Goal: Complete application form

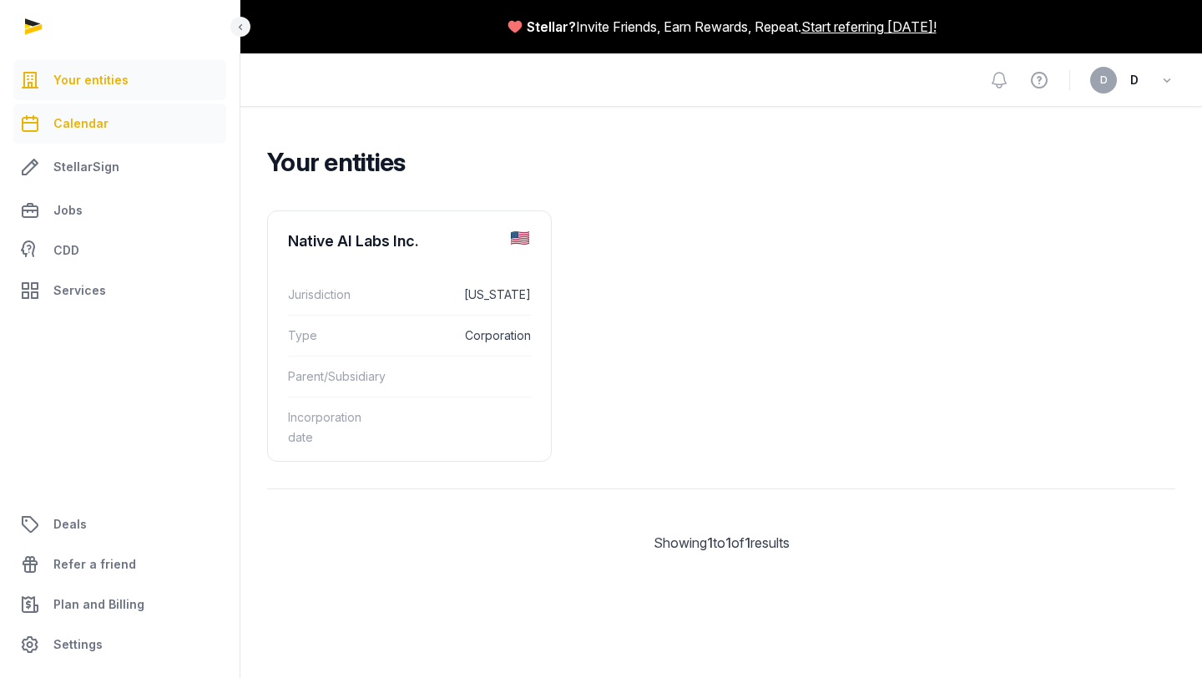
click at [91, 125] on span "Calendar" at bounding box center [80, 123] width 55 height 20
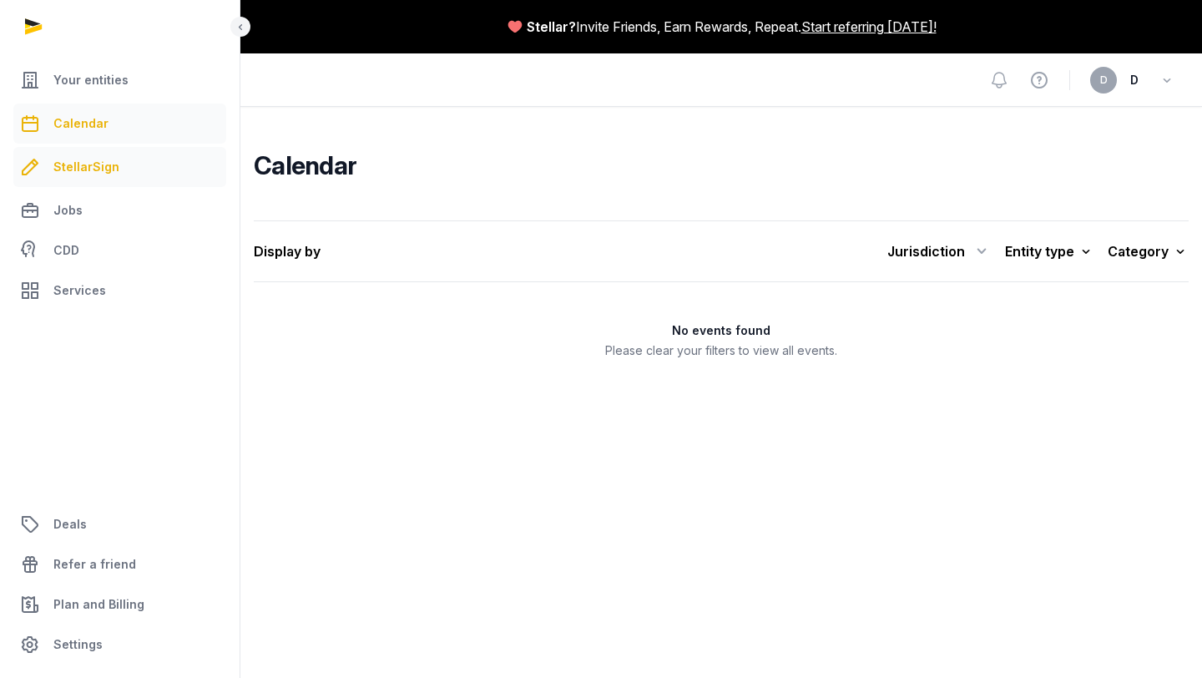
click at [85, 179] on link "StellarSign" at bounding box center [119, 167] width 213 height 40
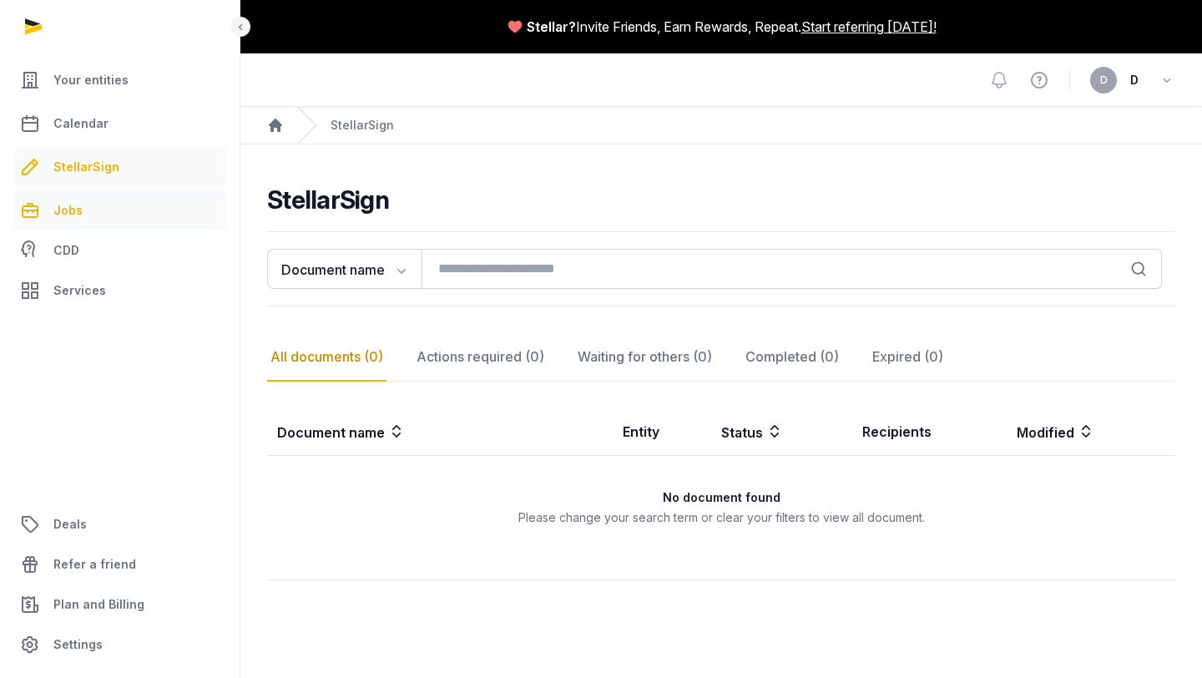
click at [81, 202] on link "Jobs" at bounding box center [119, 210] width 213 height 40
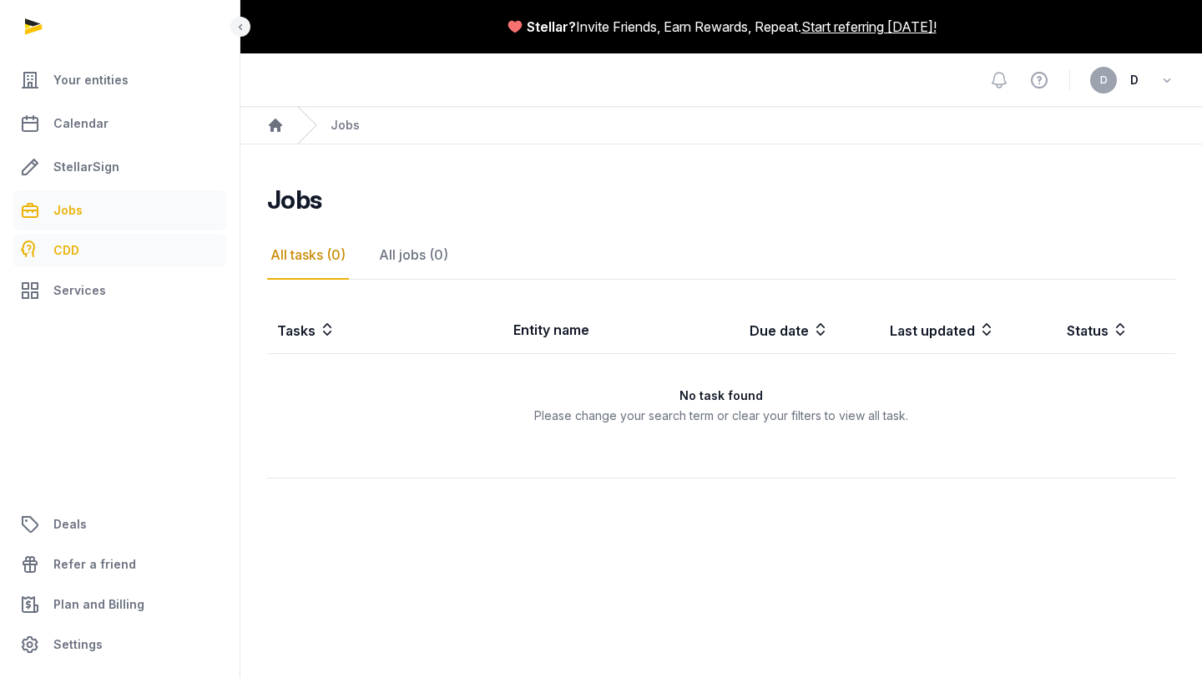
click at [62, 251] on span "CDD" at bounding box center [66, 250] width 26 height 20
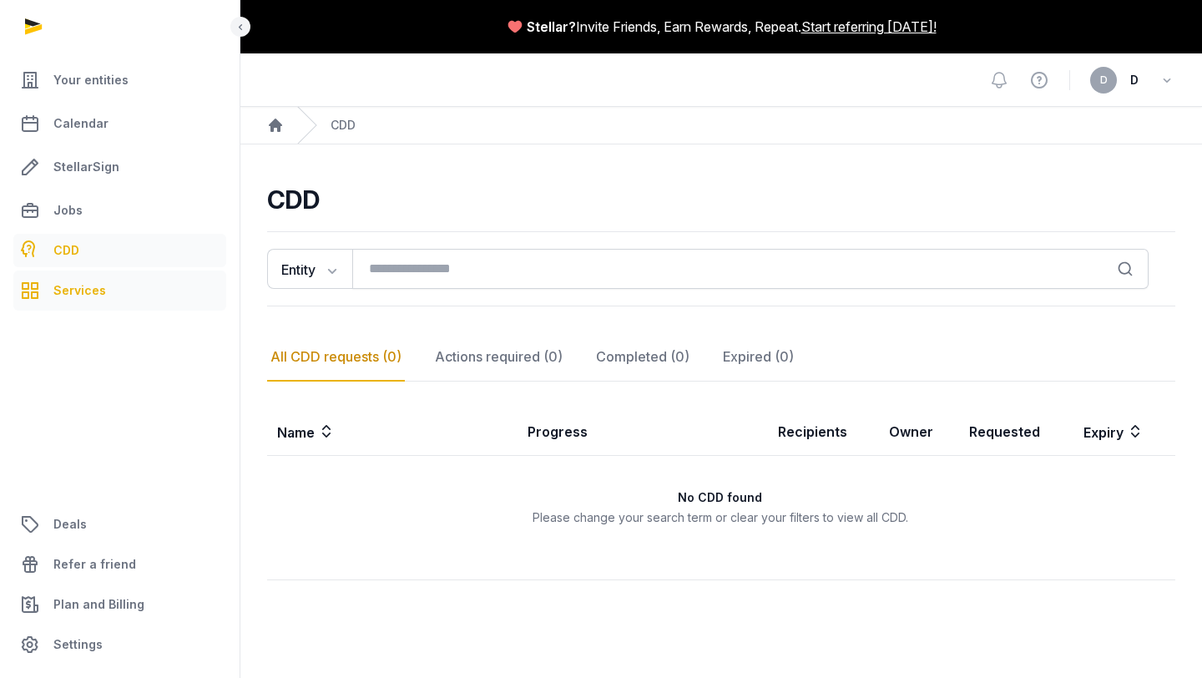
click at [63, 284] on span "Services" at bounding box center [79, 290] width 53 height 20
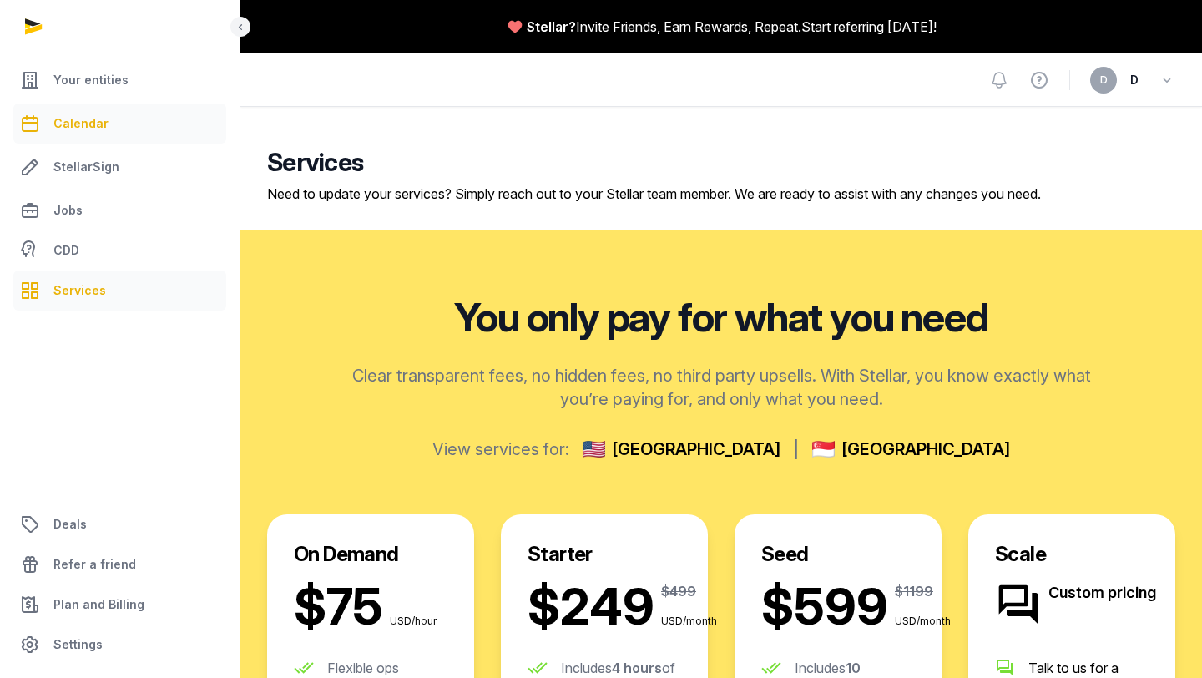
click at [76, 134] on link "Calendar" at bounding box center [119, 123] width 213 height 40
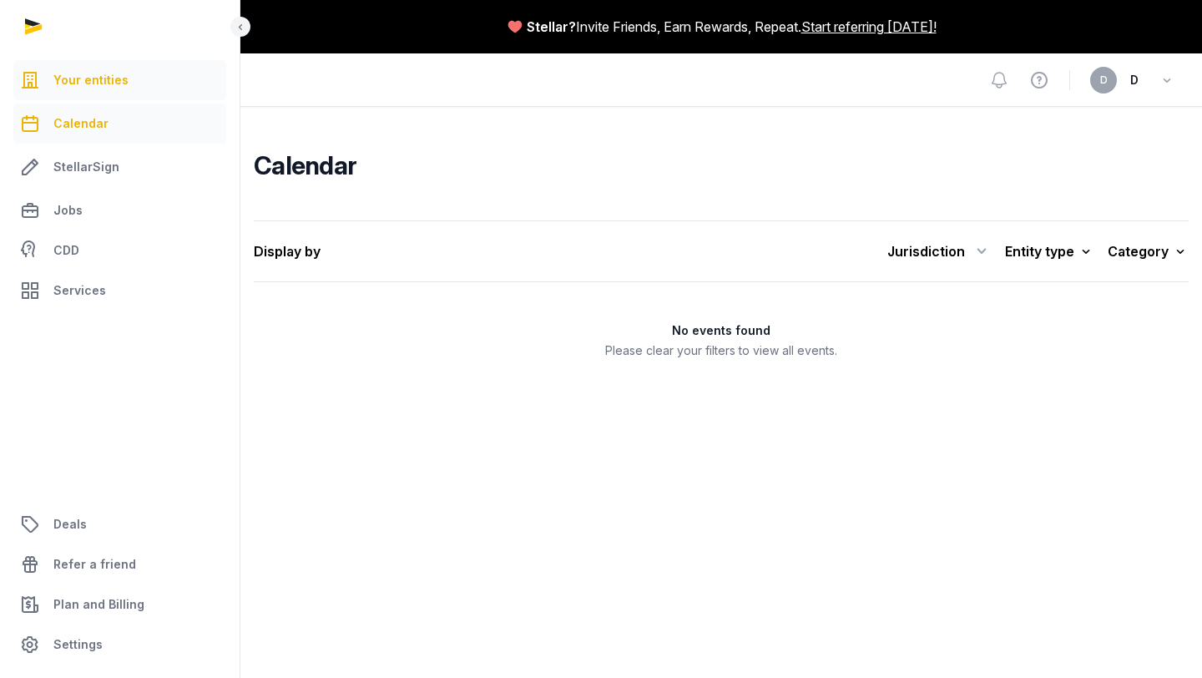
click at [83, 79] on span "Your entities" at bounding box center [90, 80] width 75 height 20
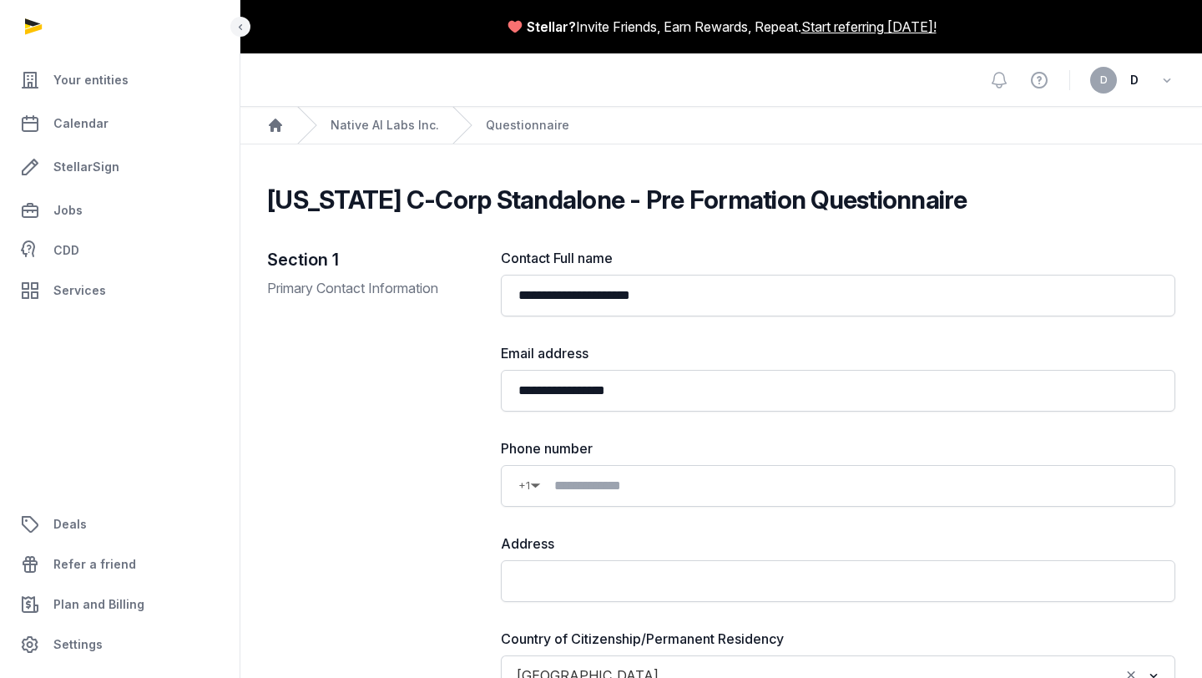
click at [412, 348] on div "Section 1 Primary Contact Information" at bounding box center [370, 577] width 207 height 658
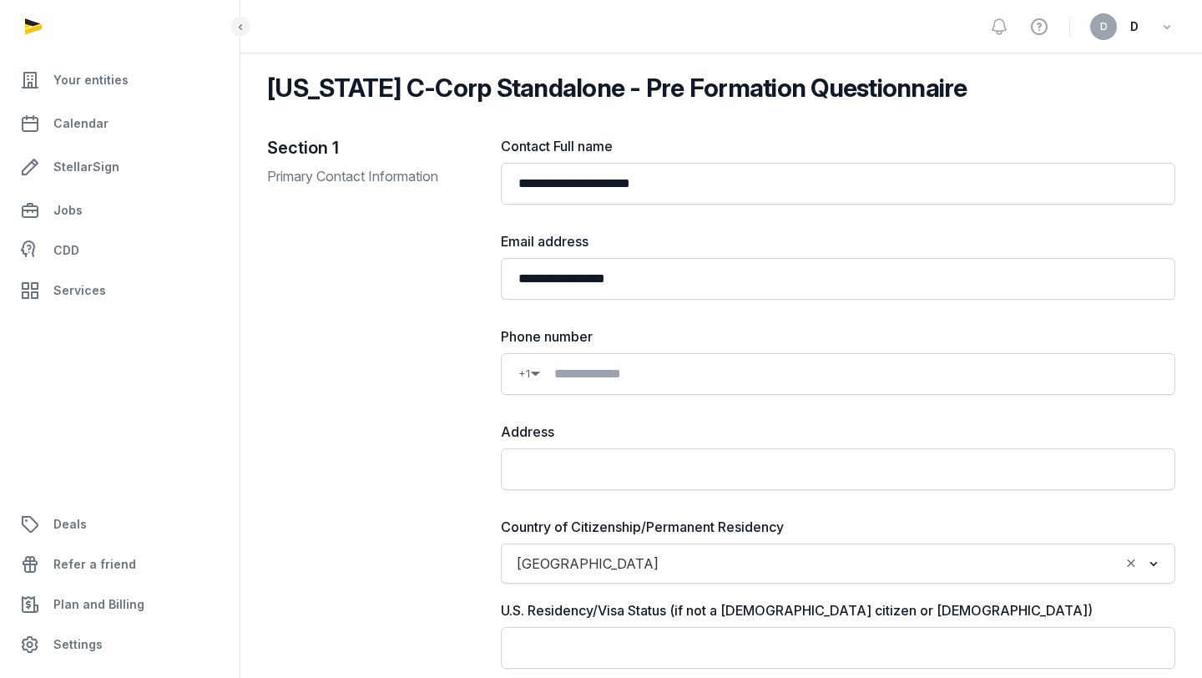
scroll to position [113, 0]
click at [523, 379] on span "+1" at bounding box center [524, 373] width 12 height 20
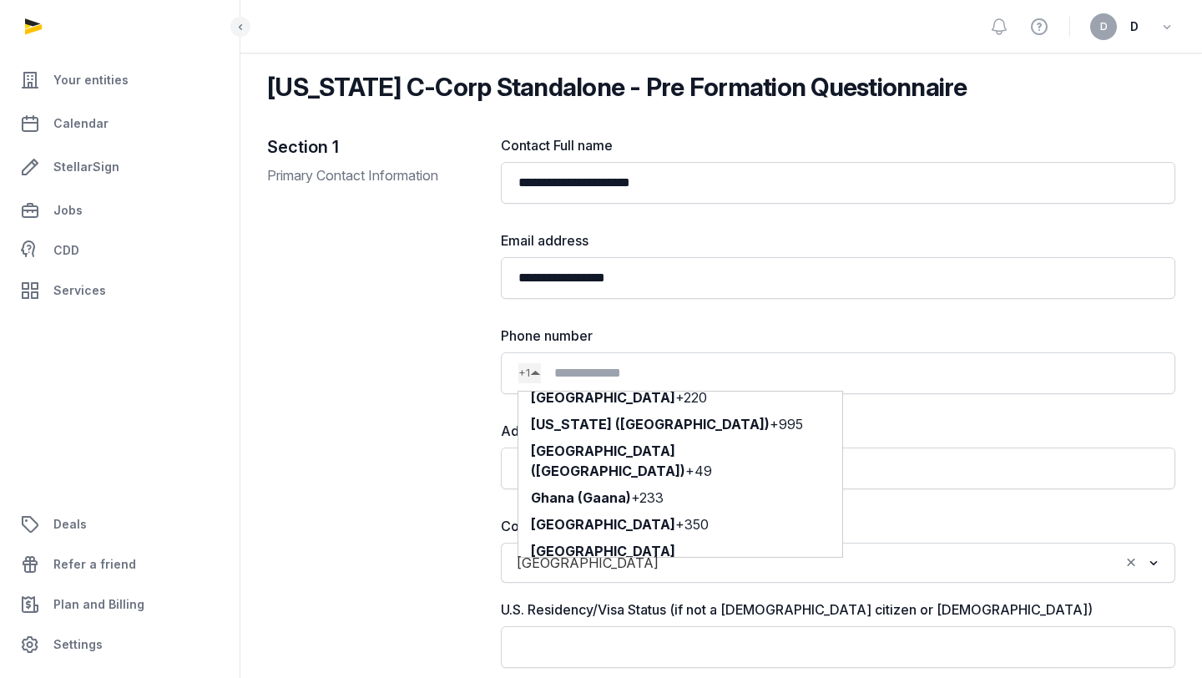
scroll to position [2644, 0]
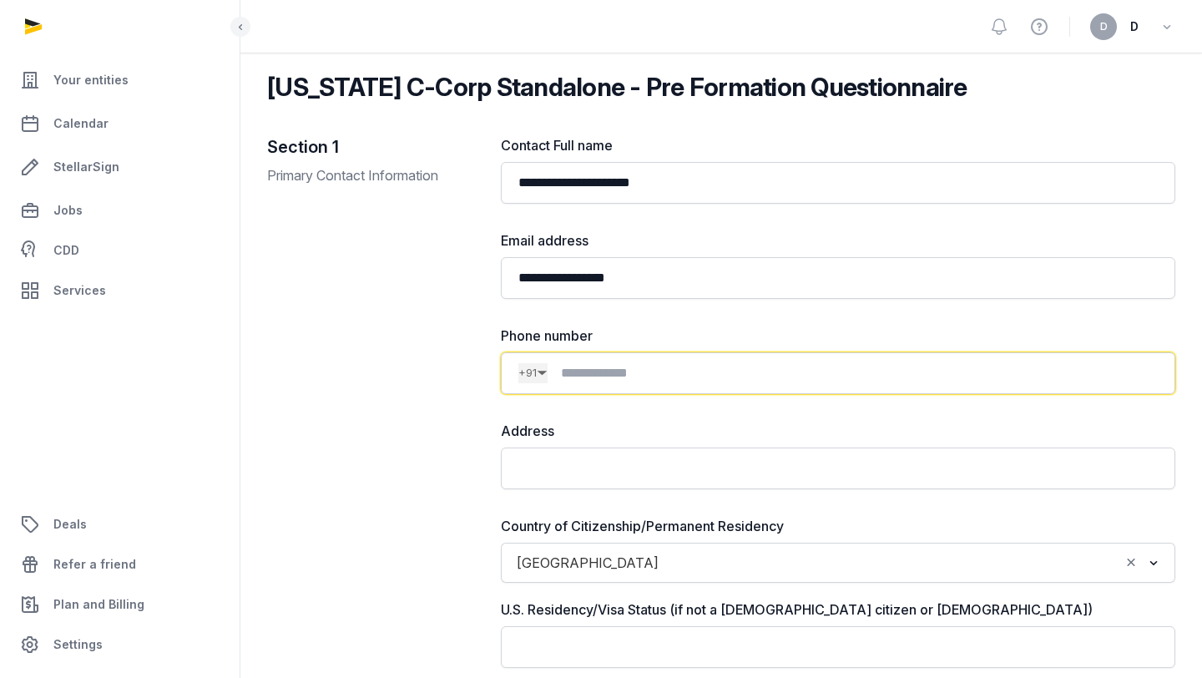
click at [611, 374] on input at bounding box center [852, 373] width 610 height 20
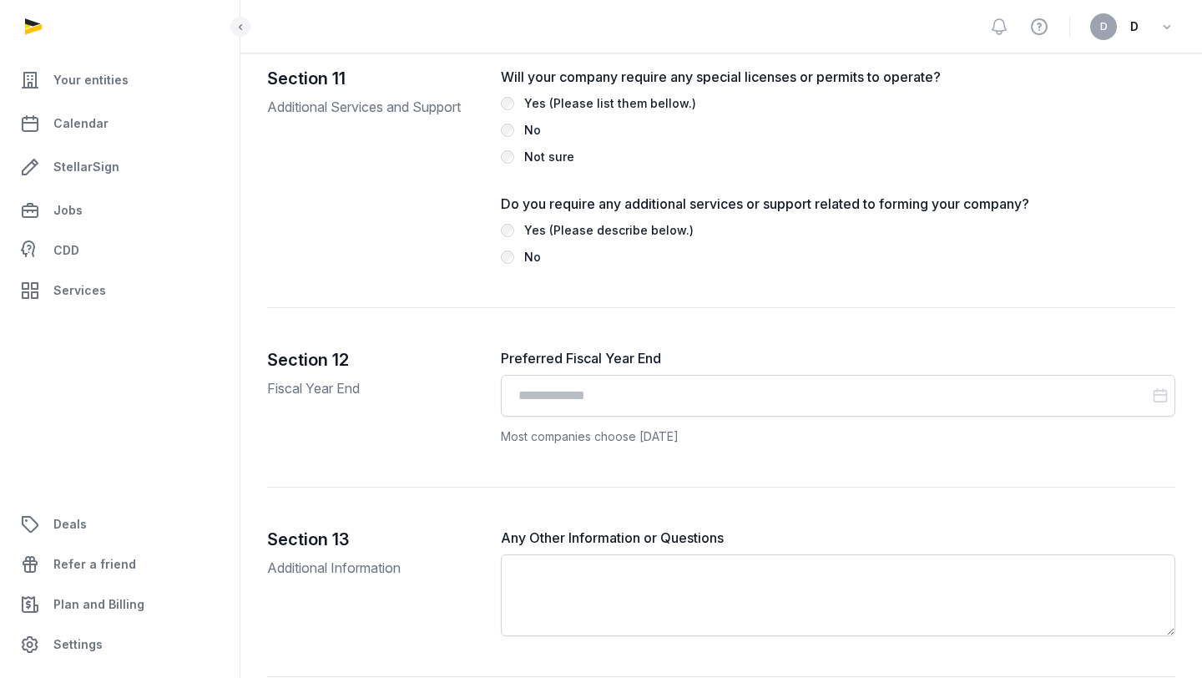
scroll to position [3842, 0]
